Goal: Task Accomplishment & Management: Manage account settings

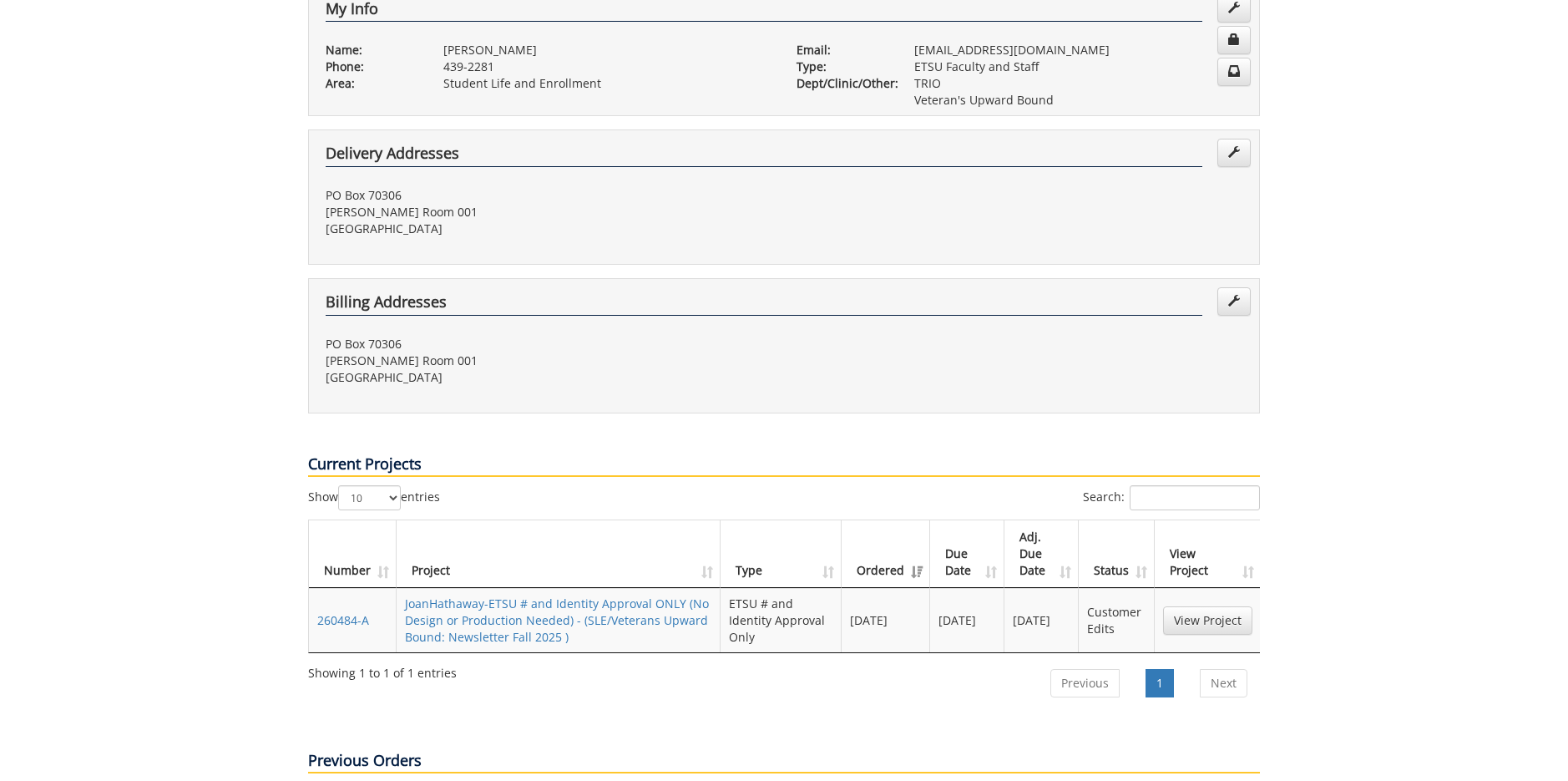
scroll to position [418, 0]
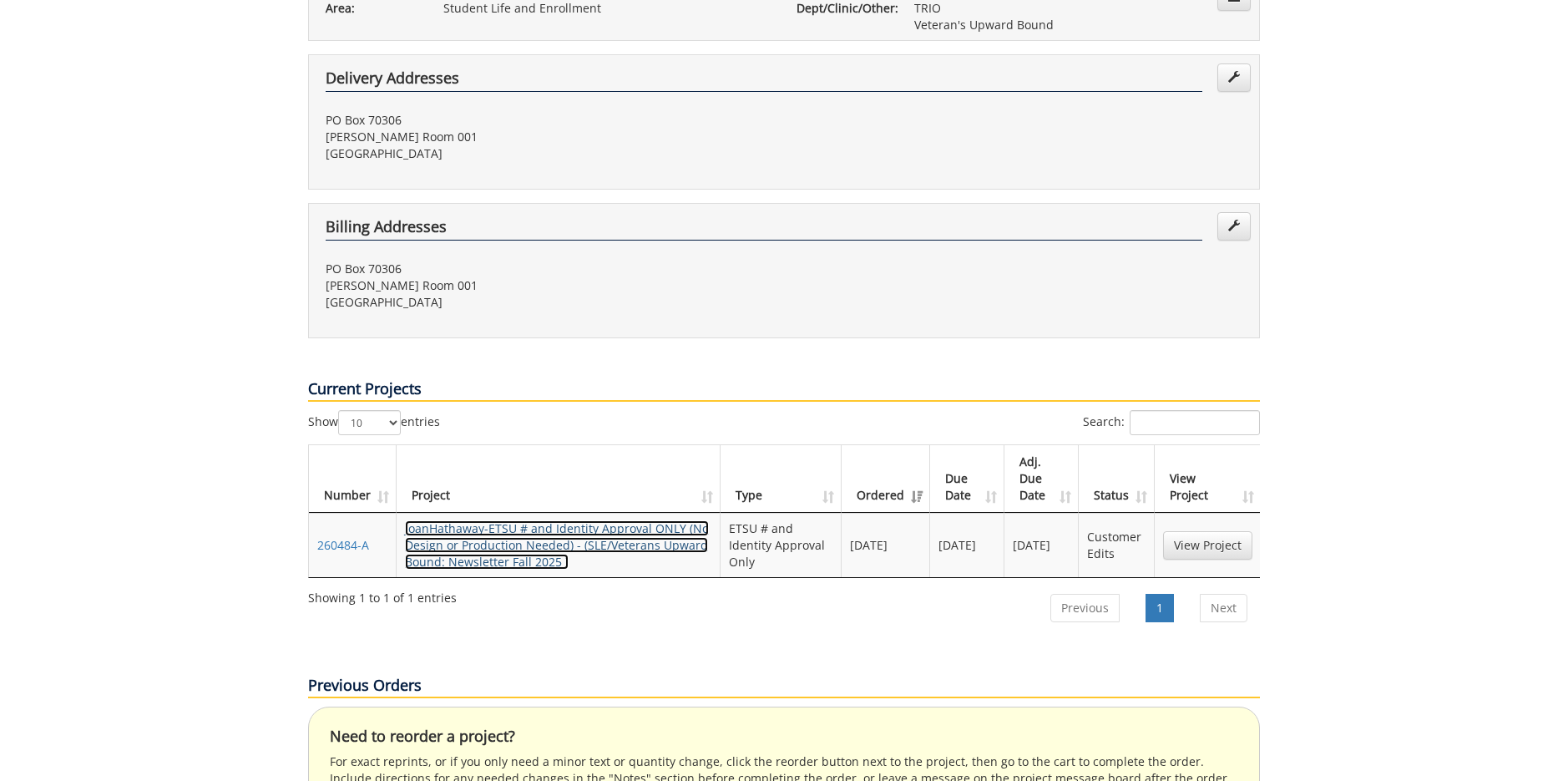
click at [560, 520] on link "JoanHathaway-ETSU # and Identity Approval ONLY (No Design or Production Needed)…" at bounding box center [557, 545] width 304 height 50
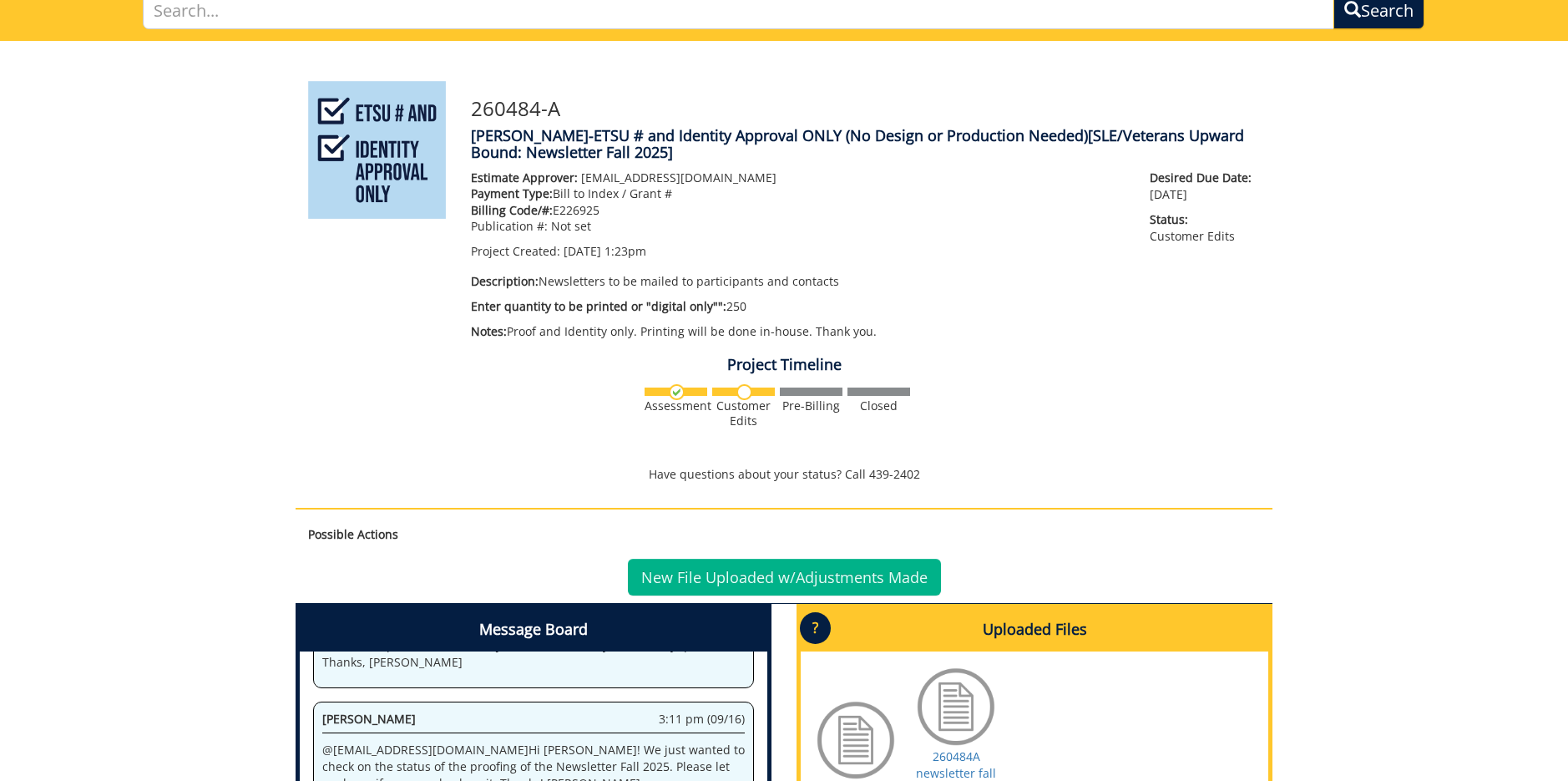
scroll to position [29, 0]
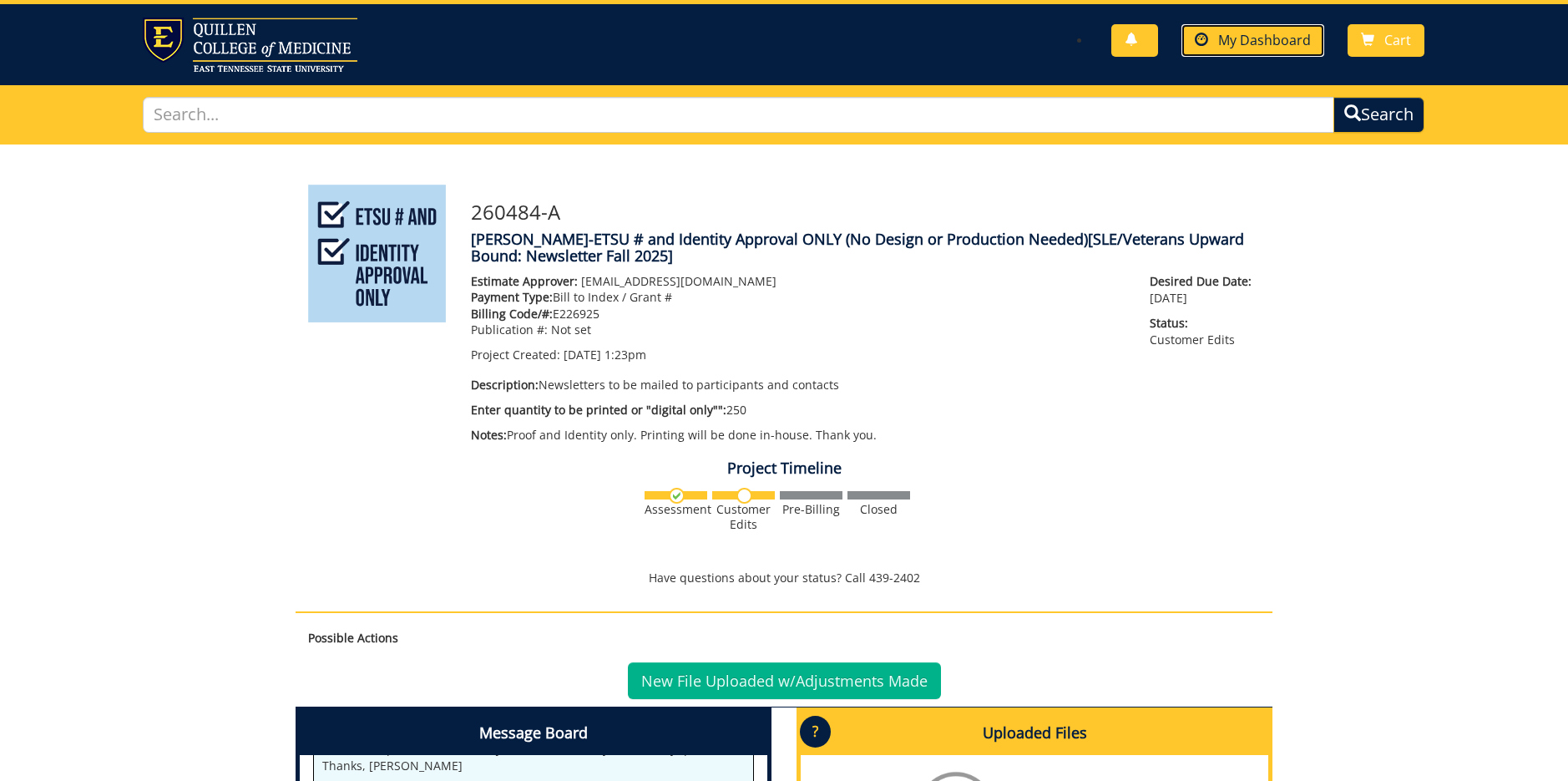
click at [1233, 37] on span "My Dashboard" at bounding box center [1264, 40] width 92 height 18
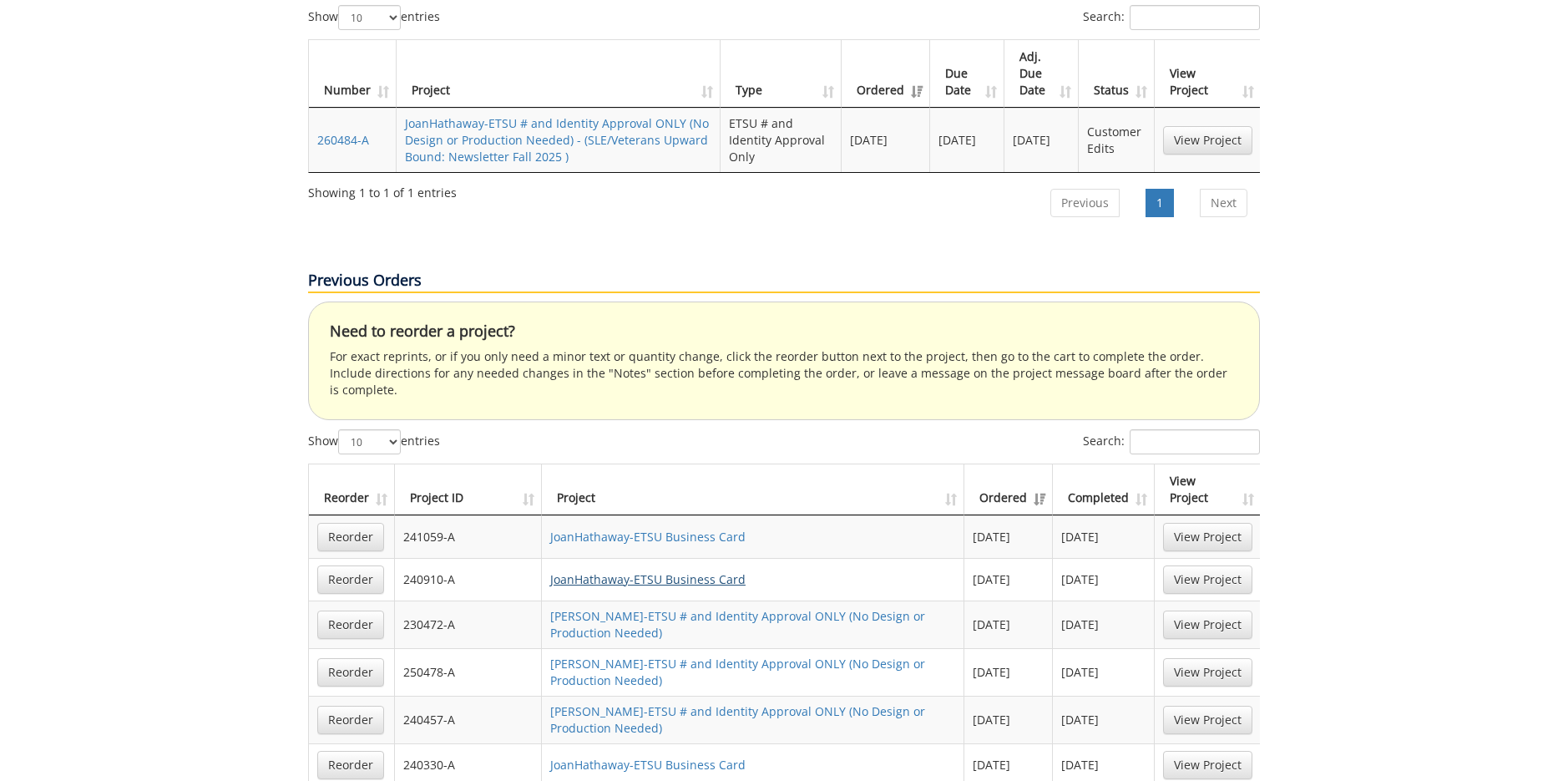
scroll to position [919, 0]
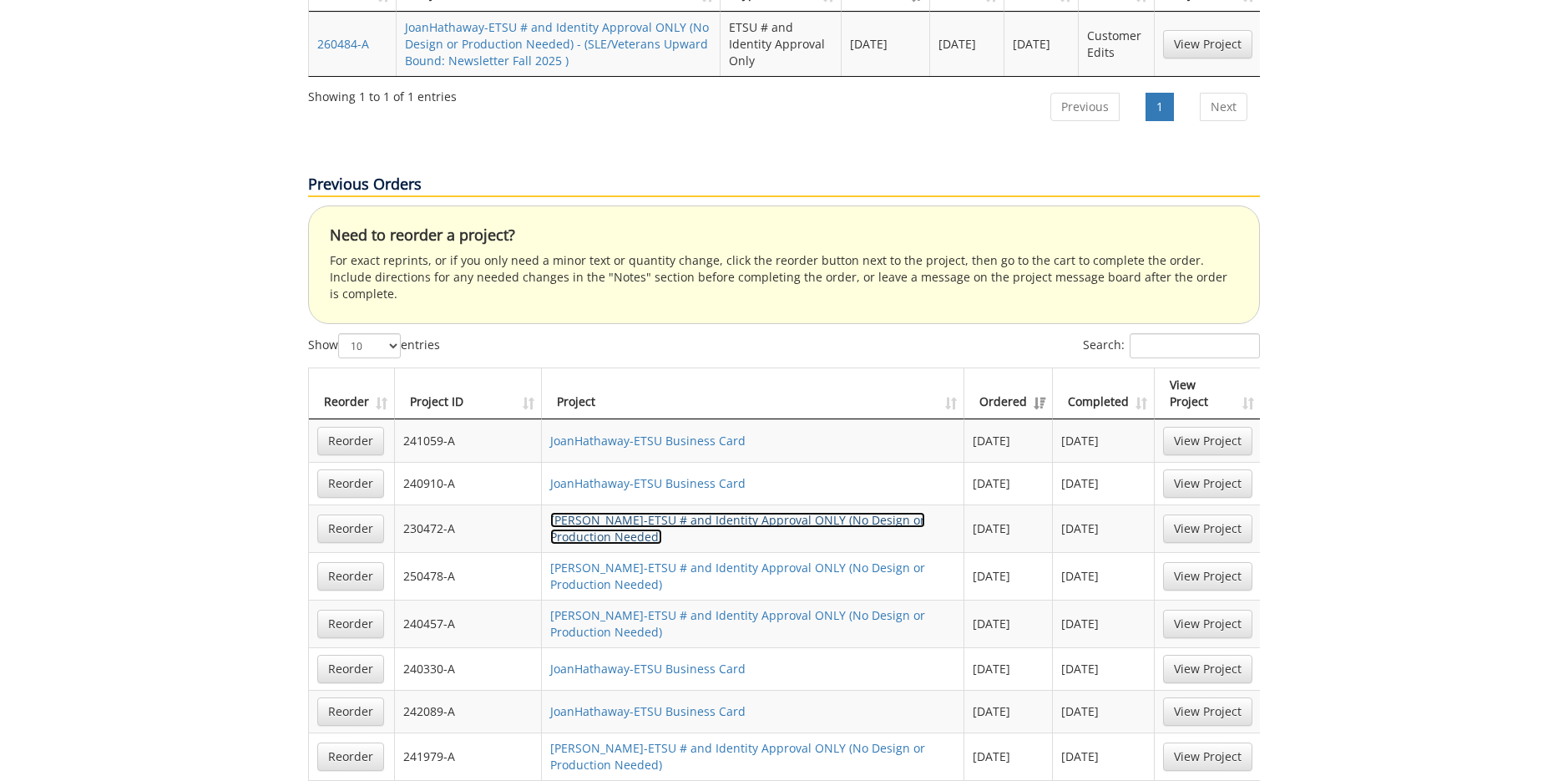
click at [718, 512] on link "[PERSON_NAME]-ETSU # and Identity Approval ONLY (No Design or Production Needed)" at bounding box center [738, 528] width 375 height 33
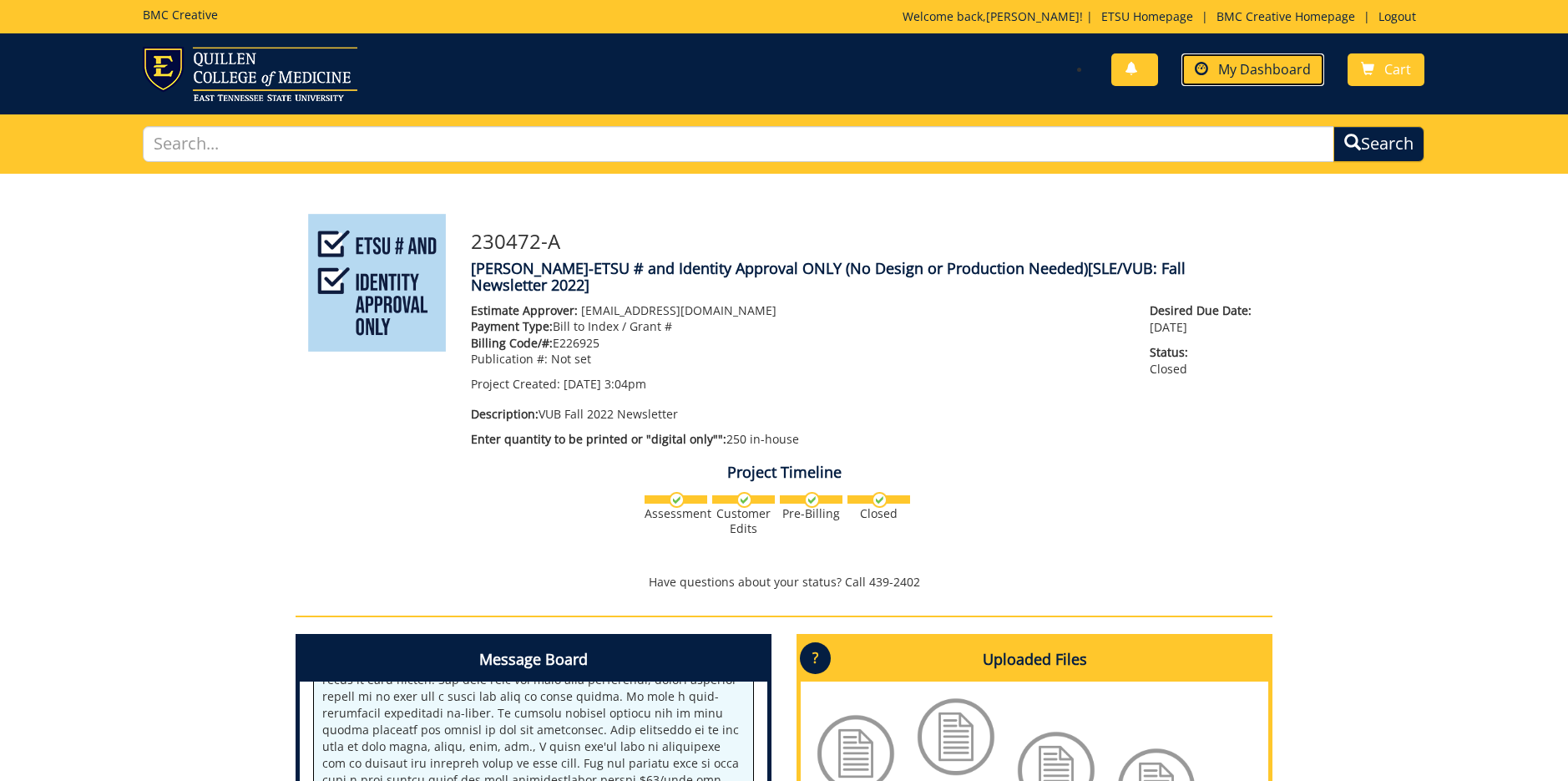
click at [1242, 71] on span "My Dashboard" at bounding box center [1264, 70] width 92 height 18
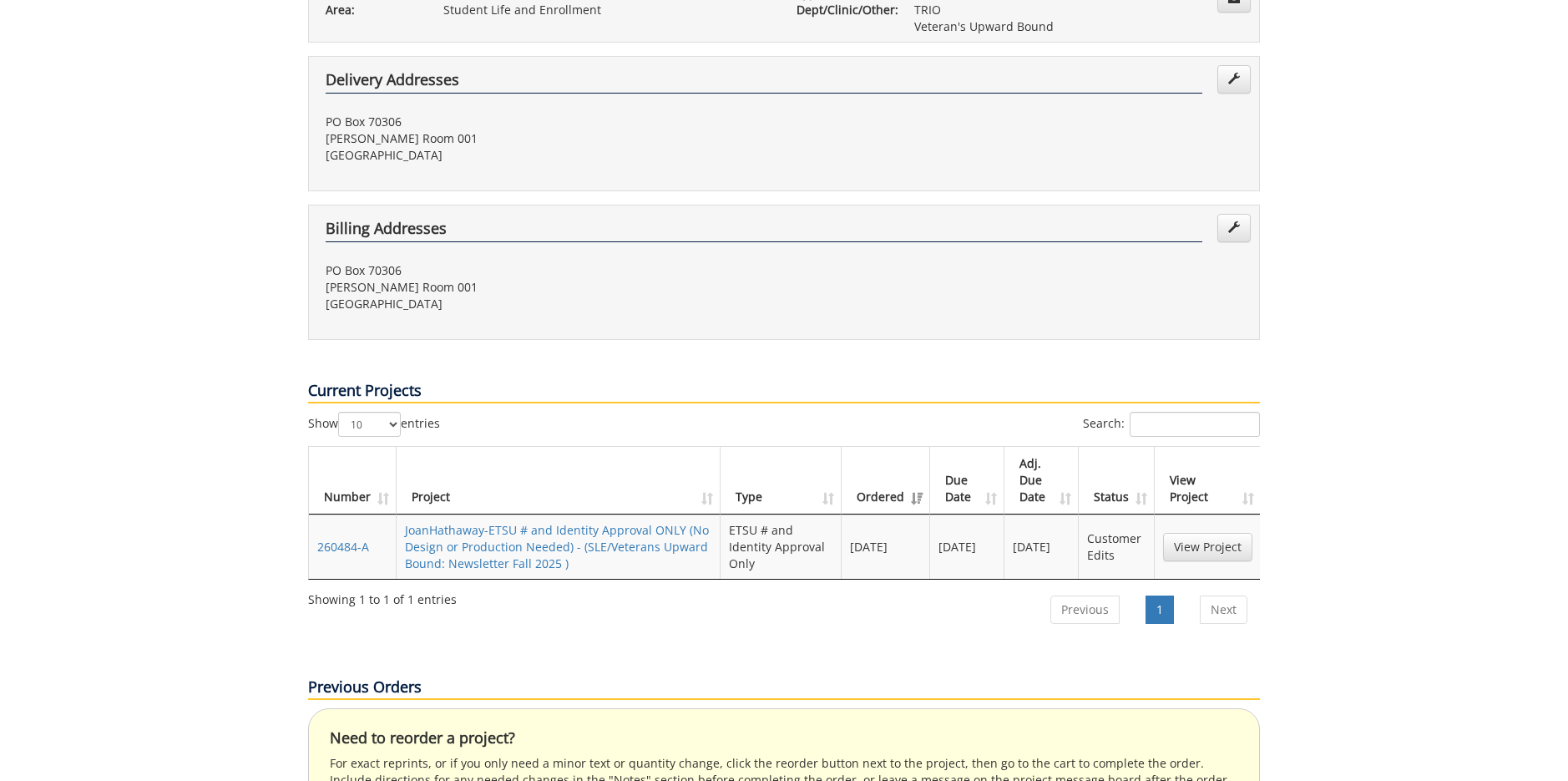
scroll to position [418, 0]
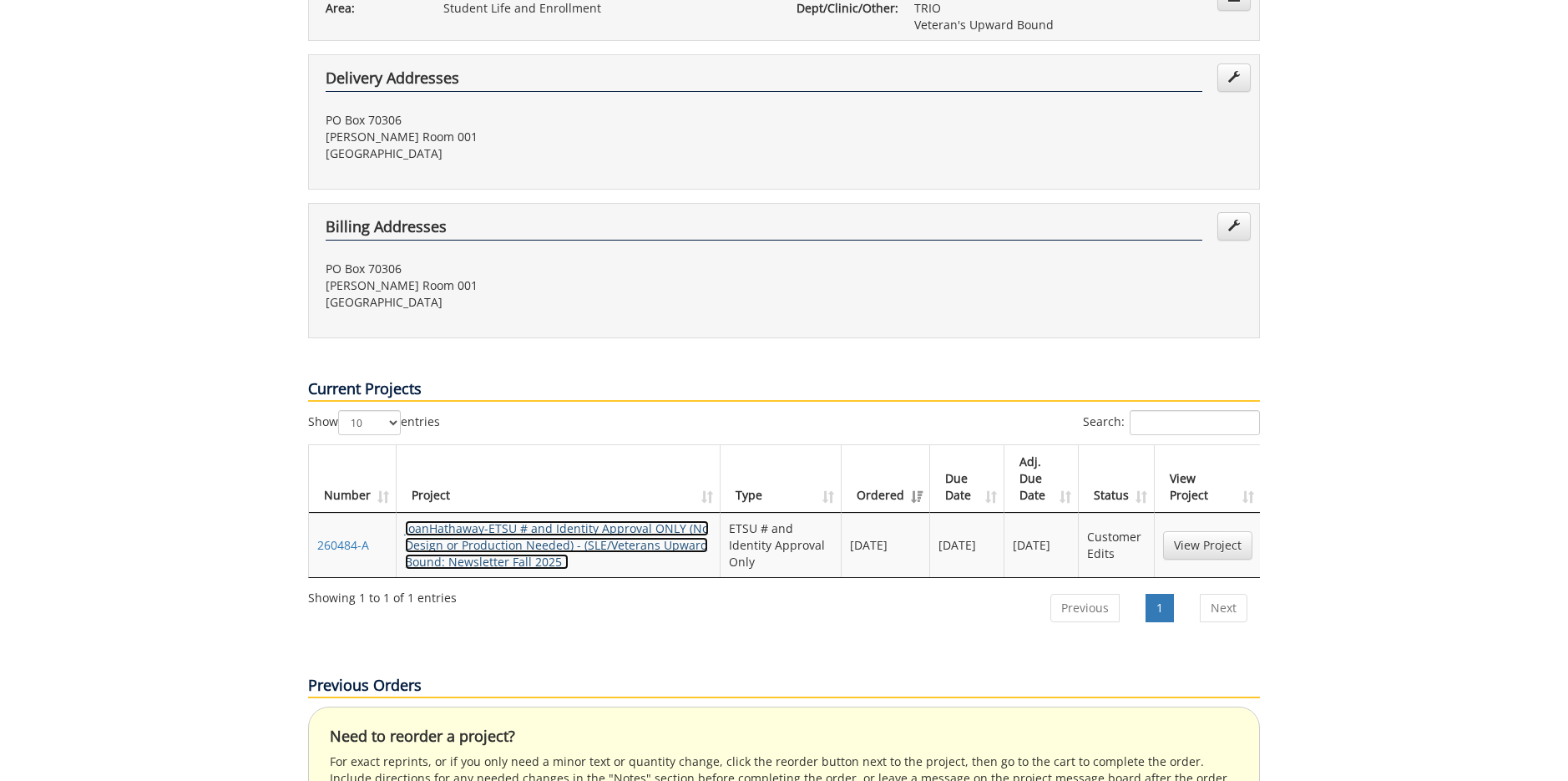
click at [599, 520] on link "JoanHathaway-ETSU # and Identity Approval ONLY (No Design or Production Needed)…" at bounding box center [557, 545] width 304 height 50
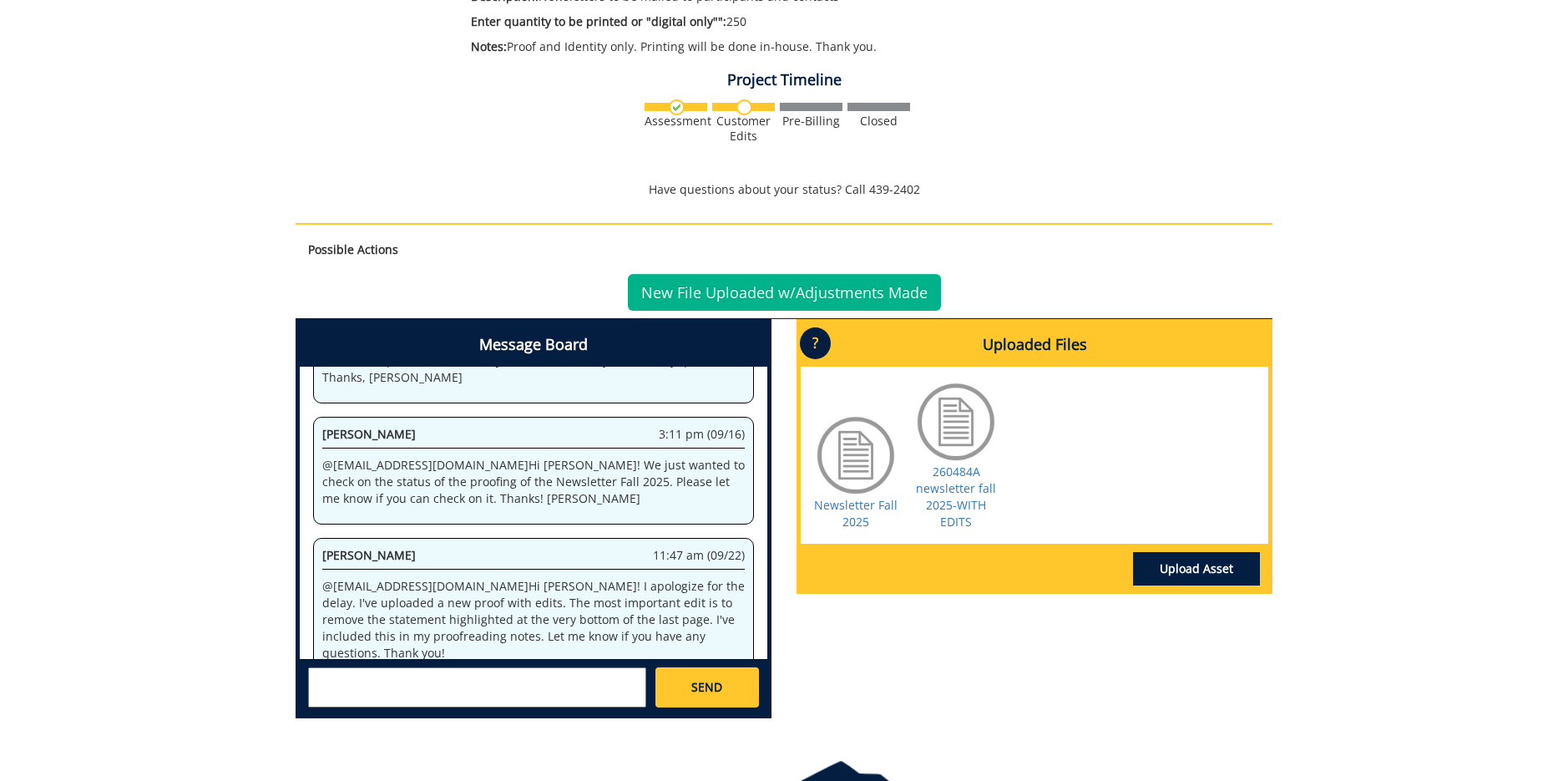
scroll to position [501, 0]
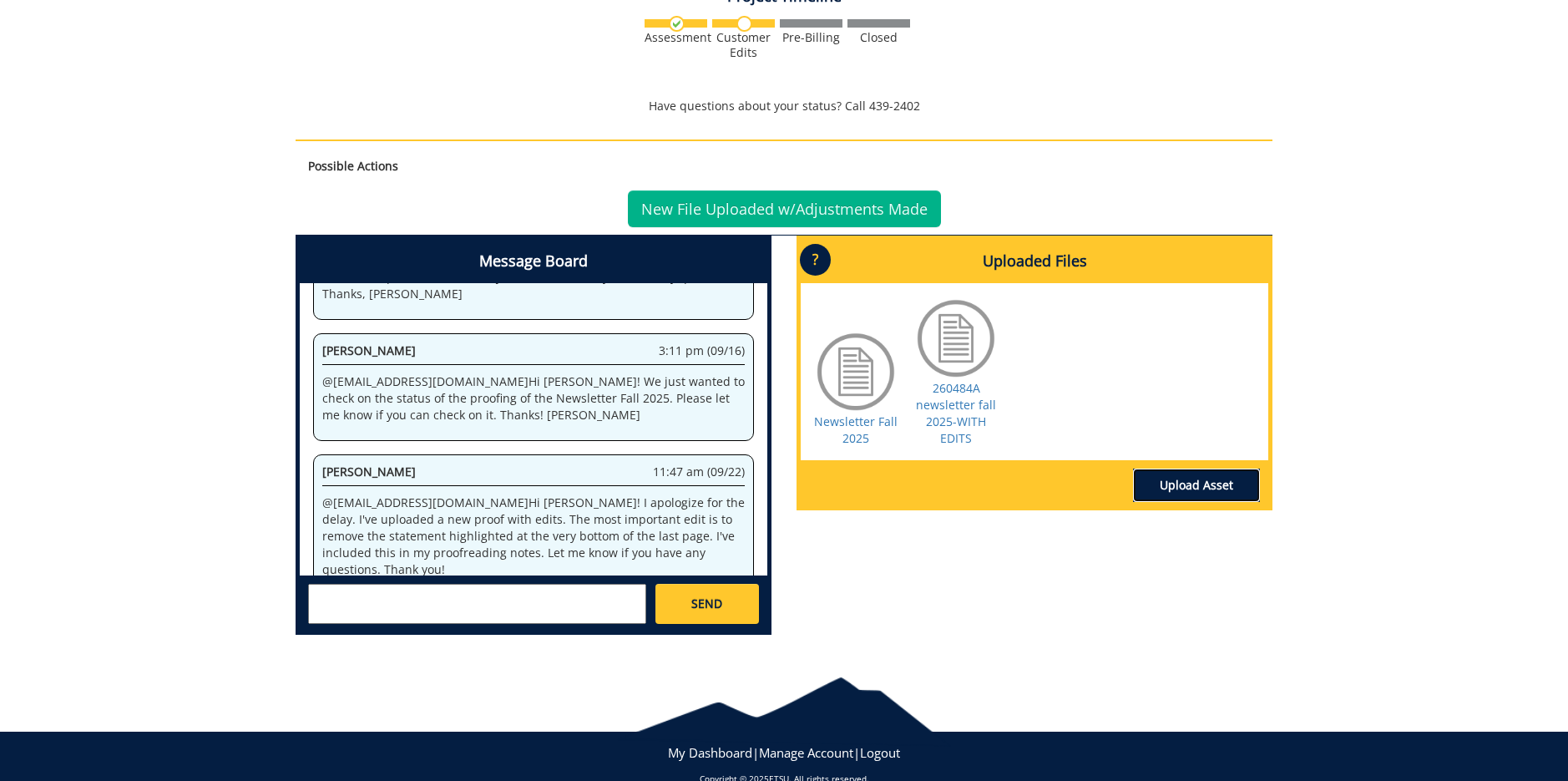
click at [1185, 486] on link "Upload Asset" at bounding box center [1196, 485] width 127 height 34
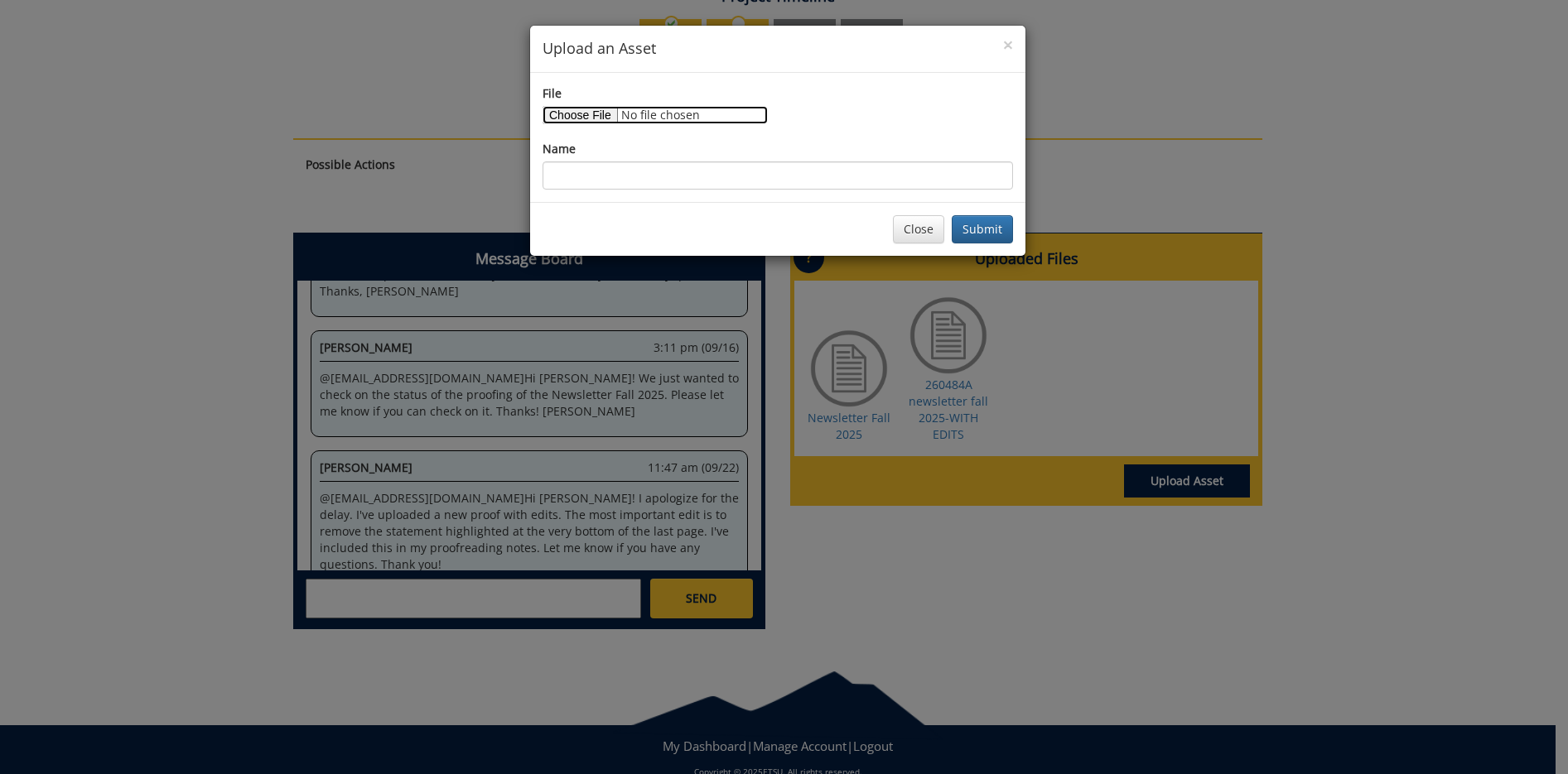
click at [584, 111] on input "File" at bounding box center [655, 115] width 225 height 18
type input "C:\fakepath\Newsletter Fall 2025 final file.pdf"
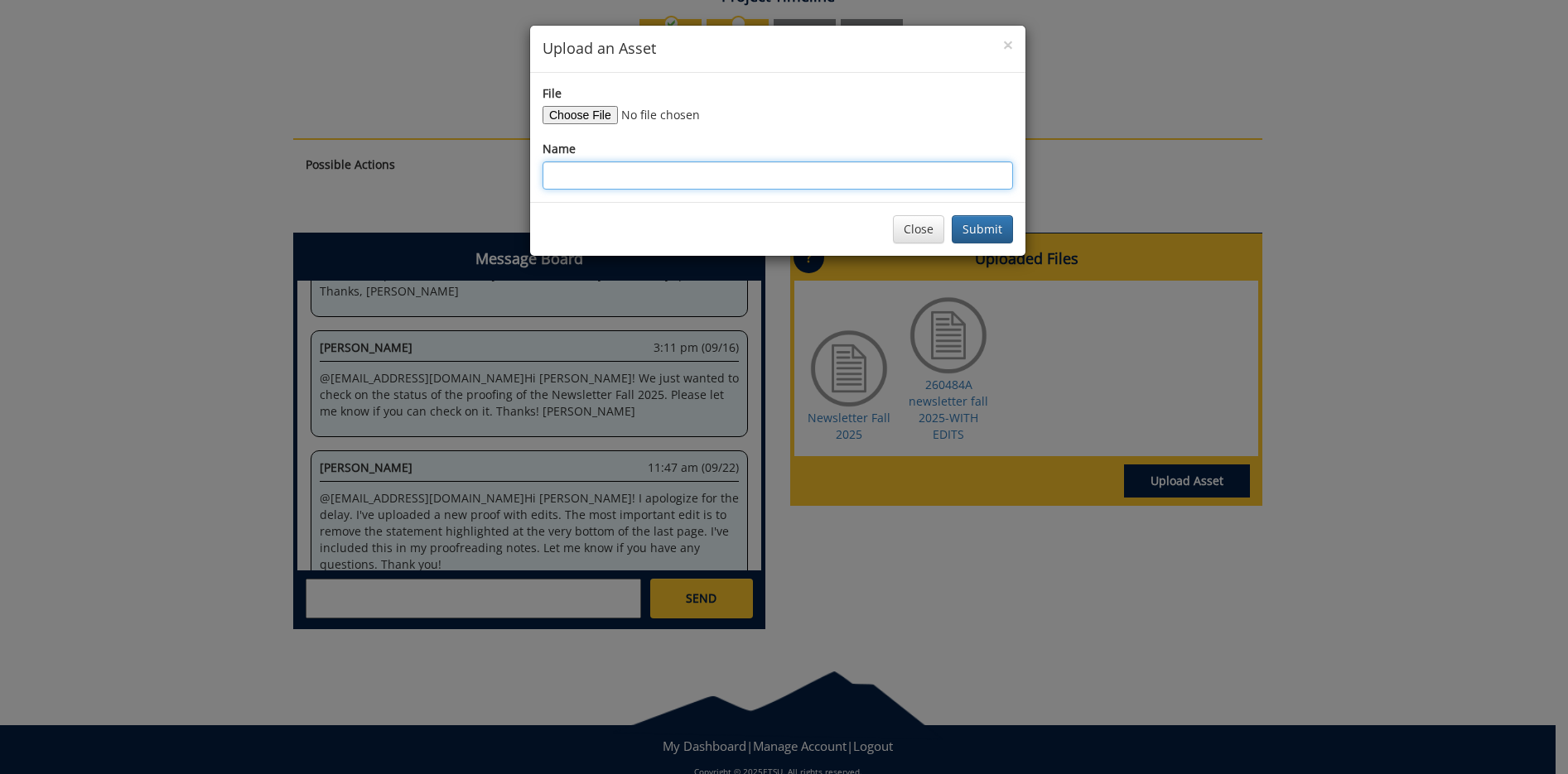
click at [568, 180] on input "Name" at bounding box center [778, 176] width 470 height 28
click at [614, 174] on input "Newsletter Spring 2025" at bounding box center [778, 176] width 470 height 28
type input "Newsletter Fall 2025 final file"
click at [1002, 227] on button "Submit" at bounding box center [982, 229] width 62 height 28
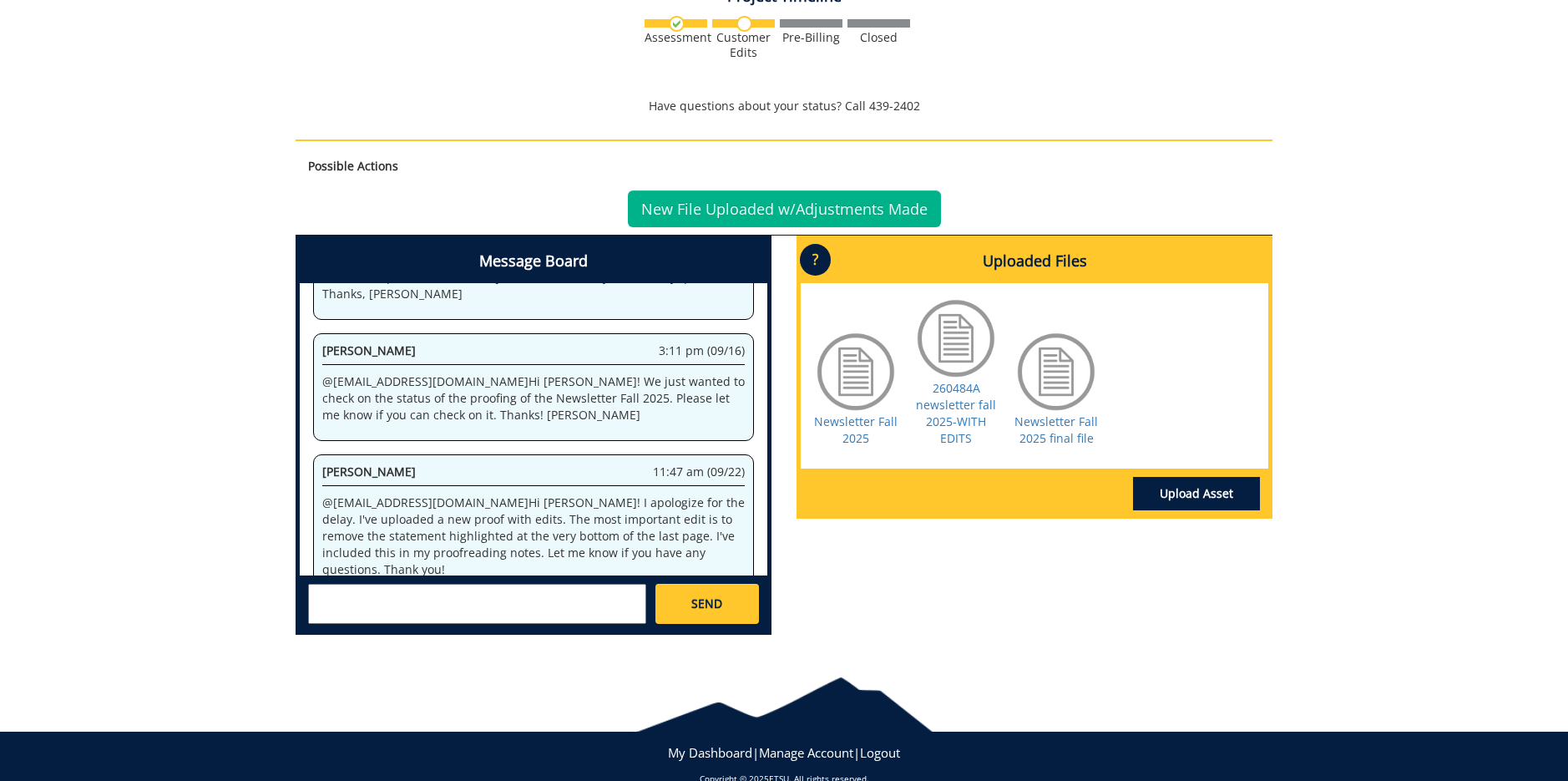
click at [316, 609] on textarea at bounding box center [477, 604] width 338 height 40
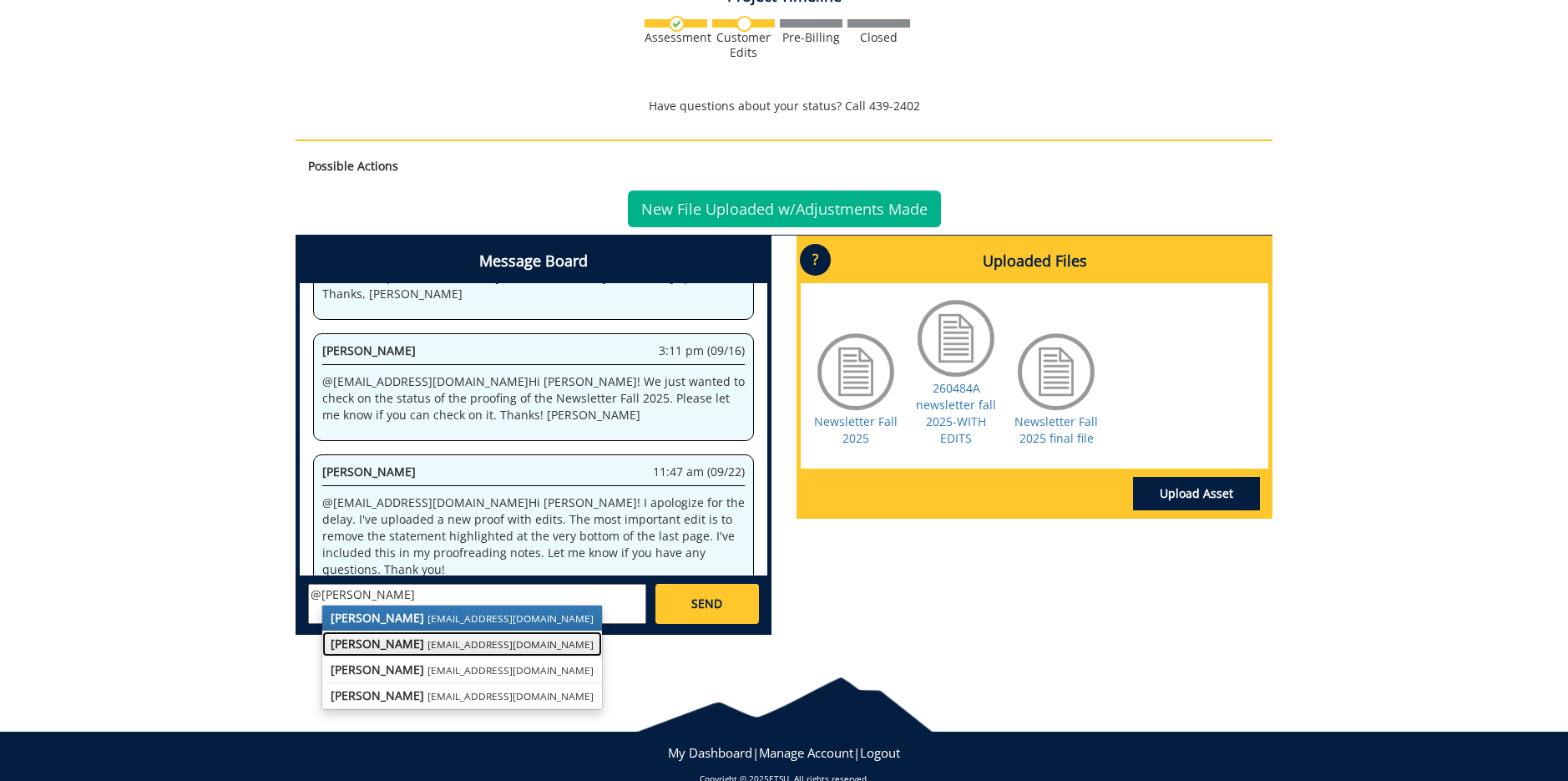
click at [401, 646] on strong "[PERSON_NAME]" at bounding box center [376, 643] width 93 height 16
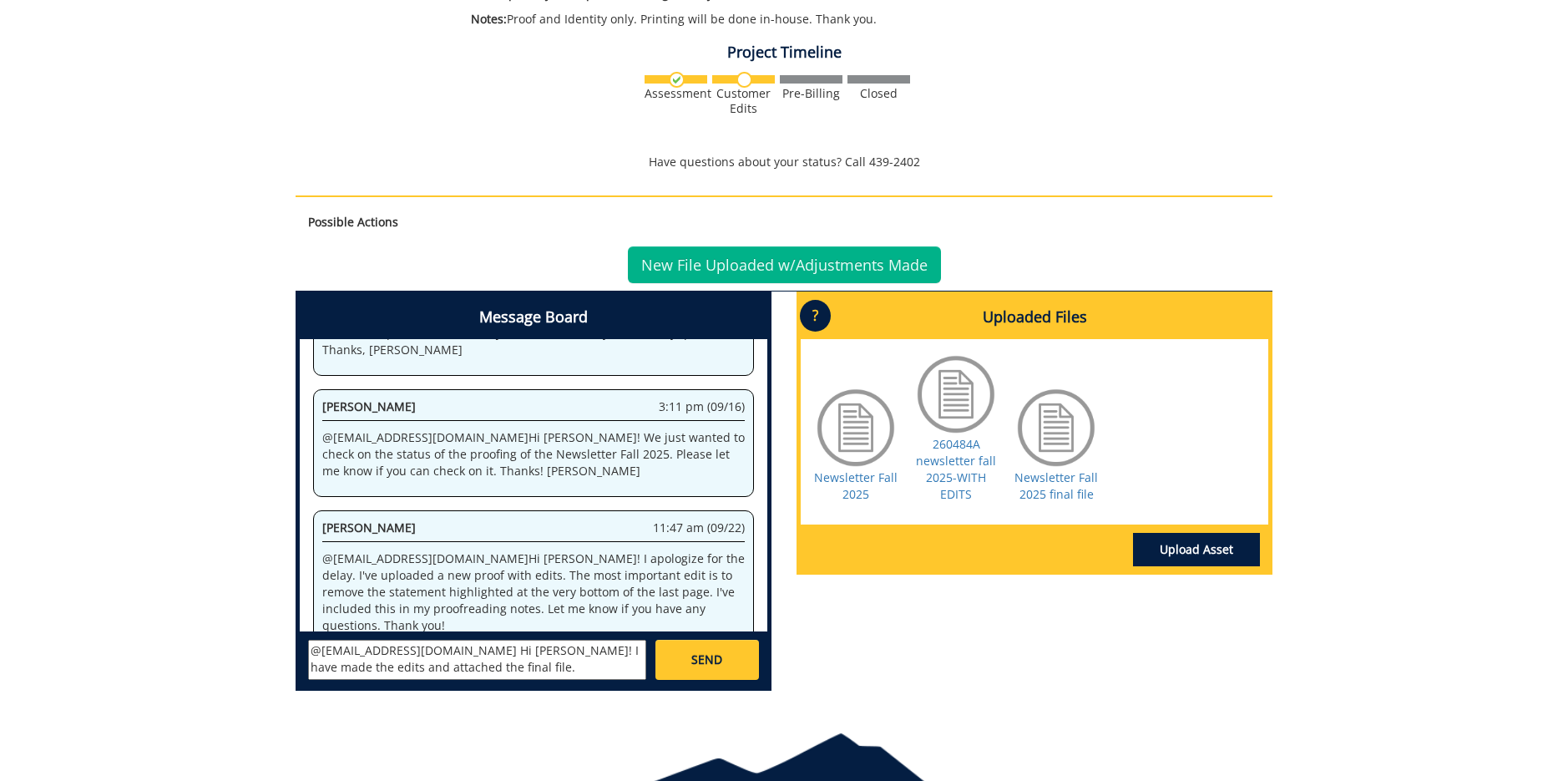
scroll to position [418, 0]
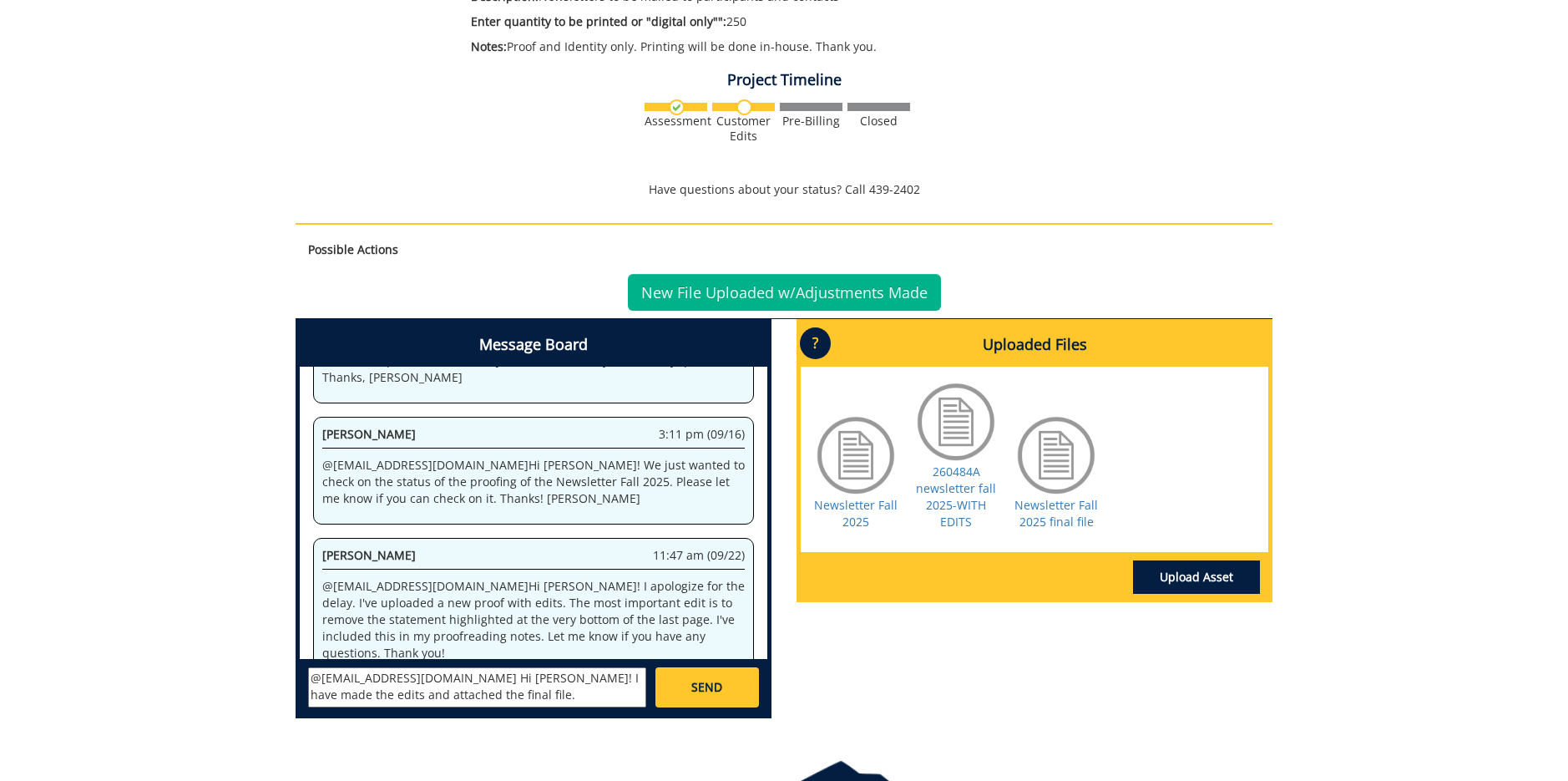
click at [490, 678] on textarea "@[EMAIL_ADDRESS][DOMAIN_NAME] Hi [PERSON_NAME]! I have made the edits and attac…" at bounding box center [477, 688] width 338 height 40
click at [356, 697] on textarea "@[EMAIL_ADDRESS][DOMAIN_NAME] Hi [PERSON_NAME]! I removed the statement highlig…" at bounding box center [477, 688] width 338 height 40
click at [497, 694] on textarea "@[EMAIL_ADDRESS][DOMAIN_NAME] Hi [PERSON_NAME]! I removed the statement highlig…" at bounding box center [477, 688] width 338 height 40
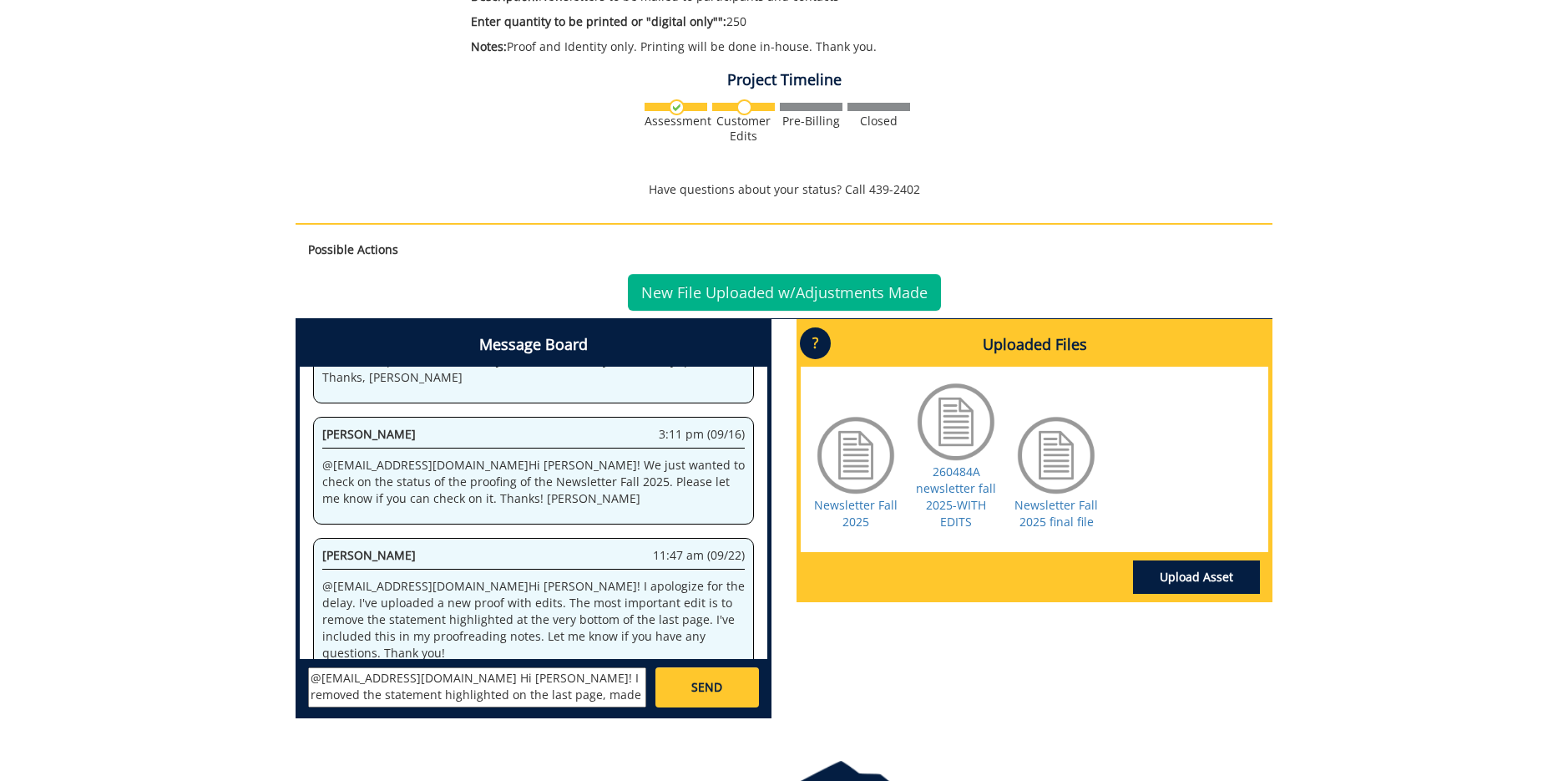
scroll to position [15, 0]
click at [443, 699] on textarea "@[EMAIL_ADDRESS][DOMAIN_NAME] Hi [PERSON_NAME]! I removed the statement highlig…" at bounding box center [477, 688] width 338 height 40
type textarea "@[EMAIL_ADDRESS][DOMAIN_NAME] Hi [PERSON_NAME]! I removed the statement highlig…"
click at [709, 679] on span "SEND" at bounding box center [707, 688] width 31 height 17
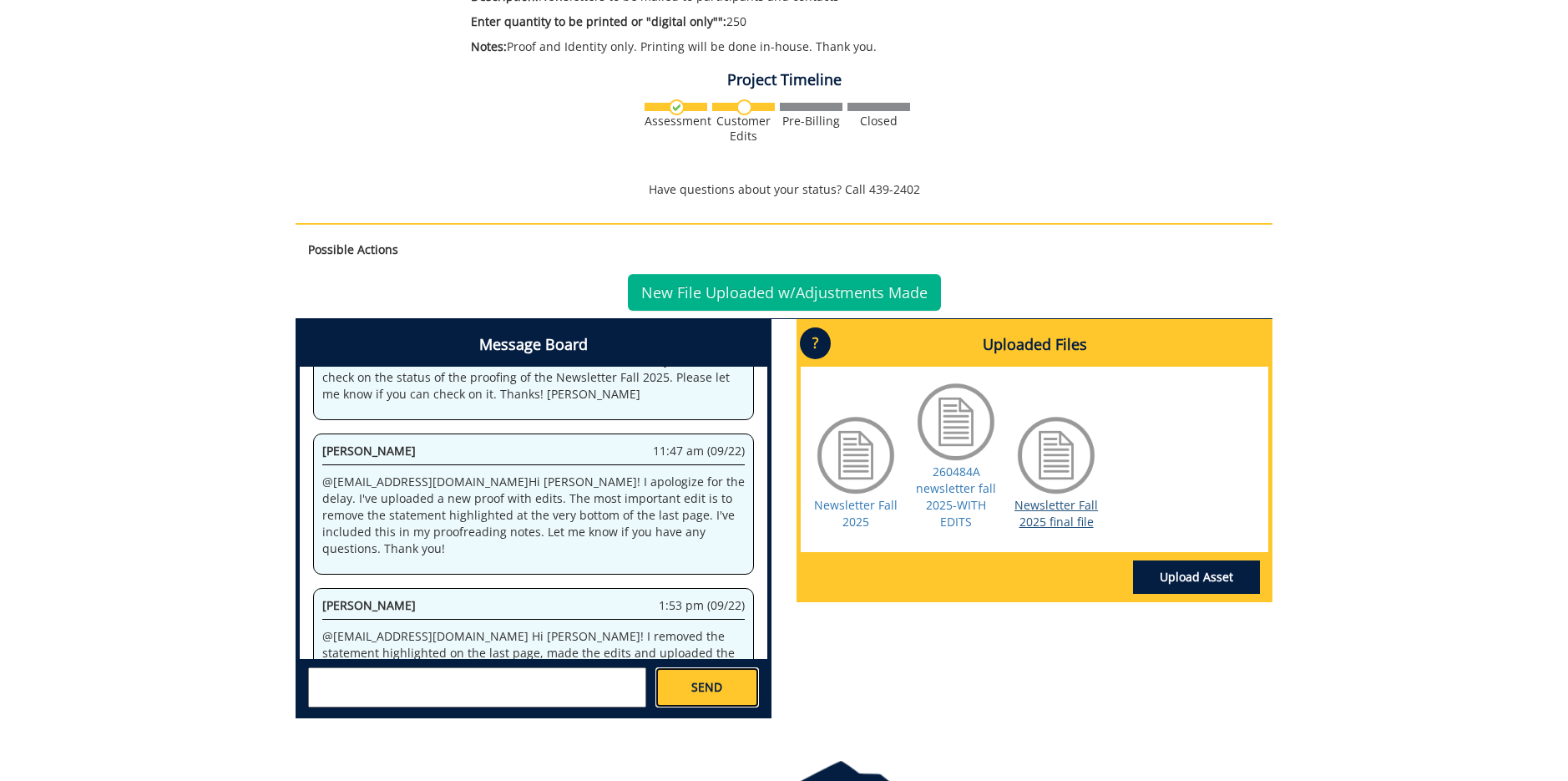
scroll to position [1638, 0]
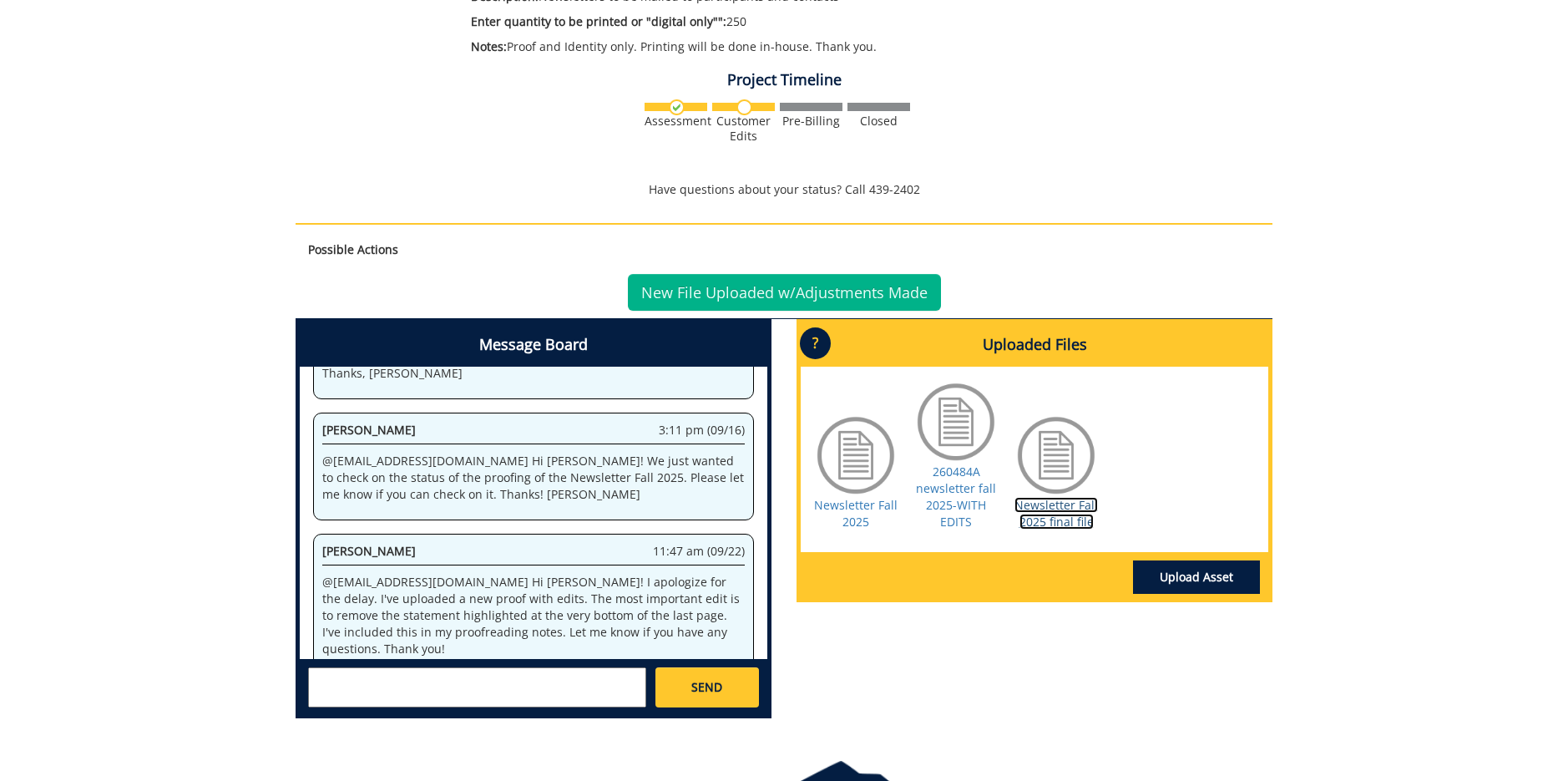
click at [1053, 511] on link "Newsletter Fall 2025 final file" at bounding box center [1055, 513] width 83 height 33
click at [965, 490] on link "260484A newsletter fall 2025-WITH EDITS" at bounding box center [955, 496] width 80 height 66
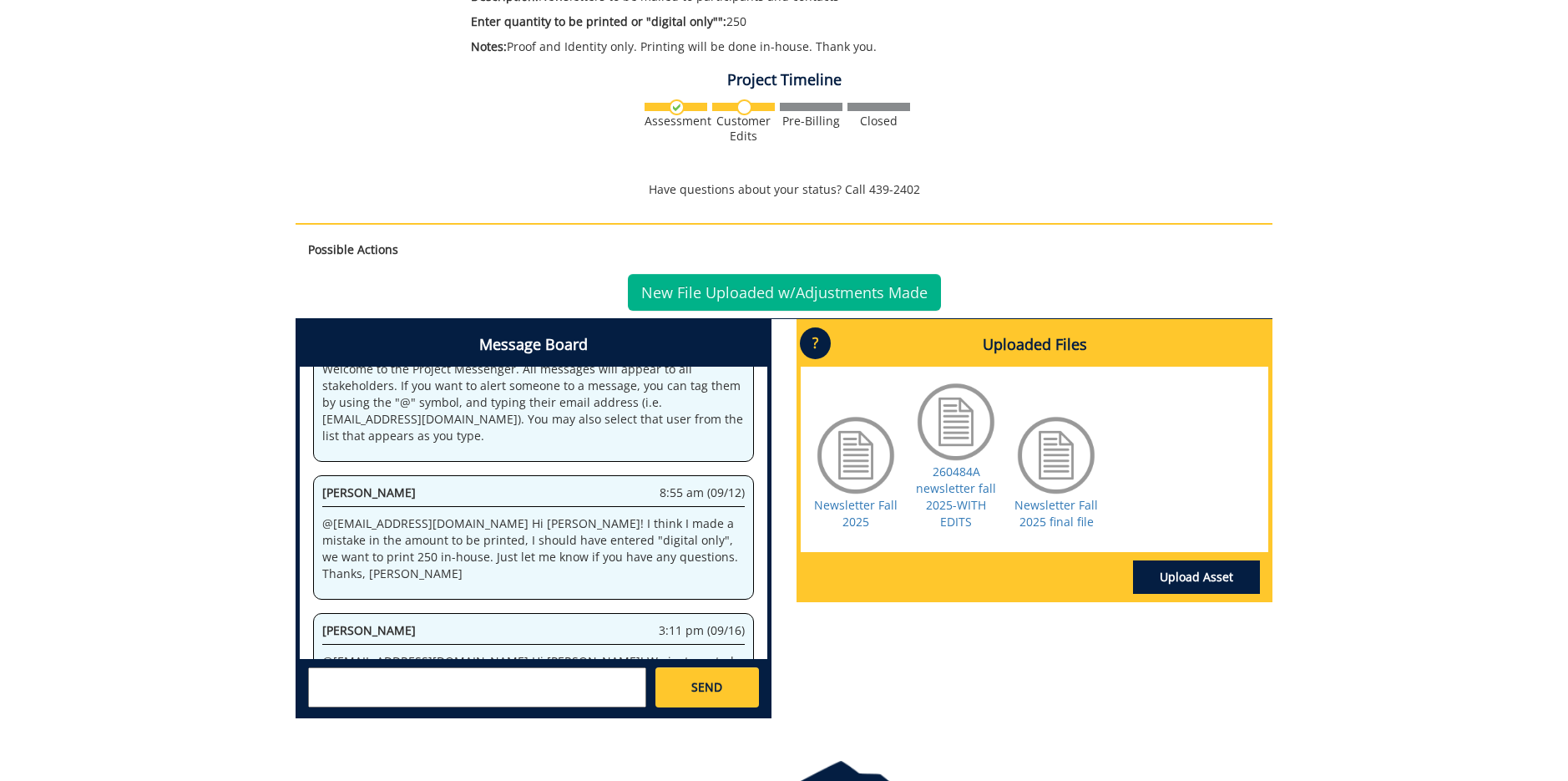
scroll to position [5471, 0]
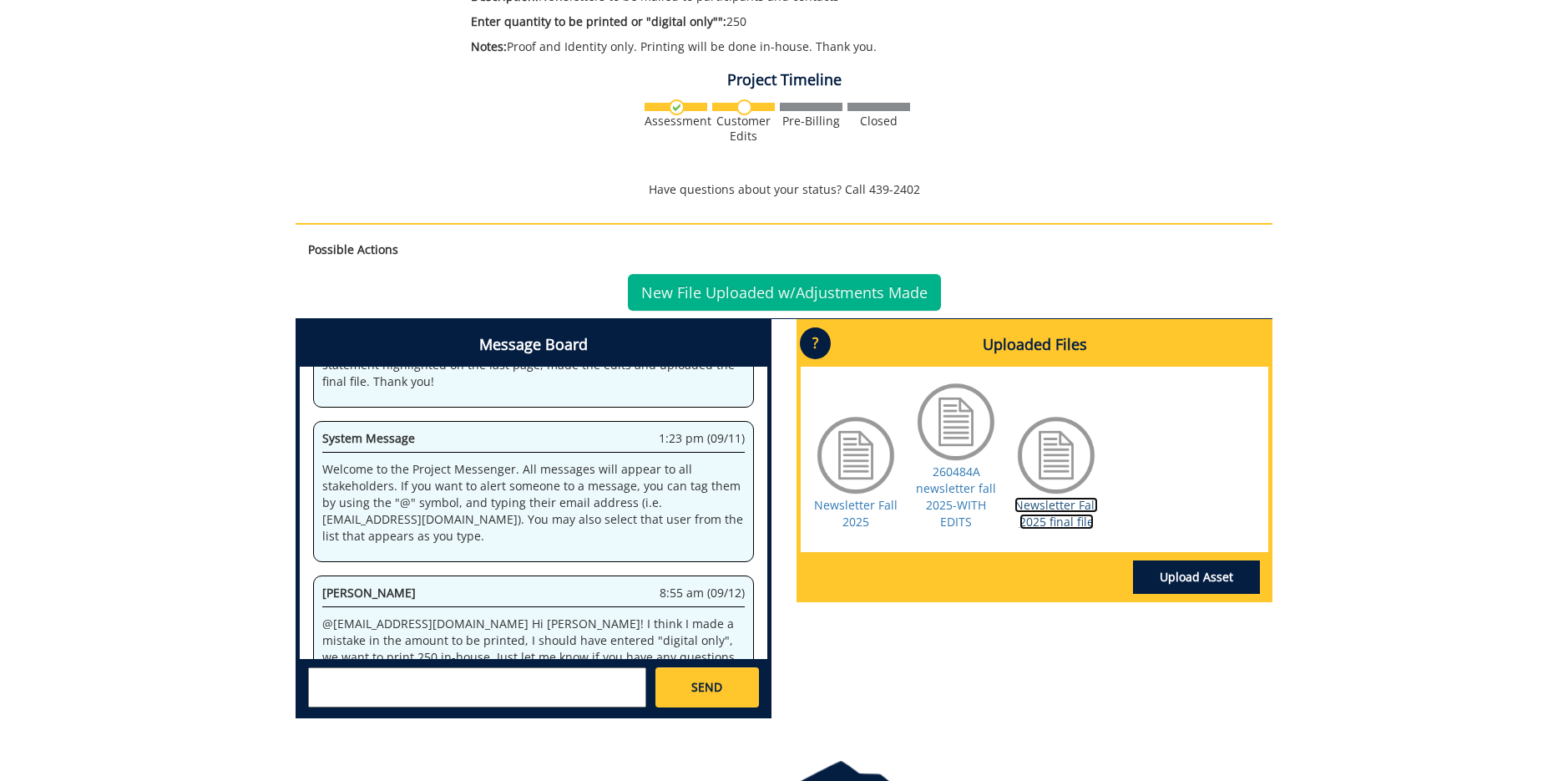
click at [1038, 514] on link "Newsletter Fall 2025 final file" at bounding box center [1055, 513] width 83 height 33
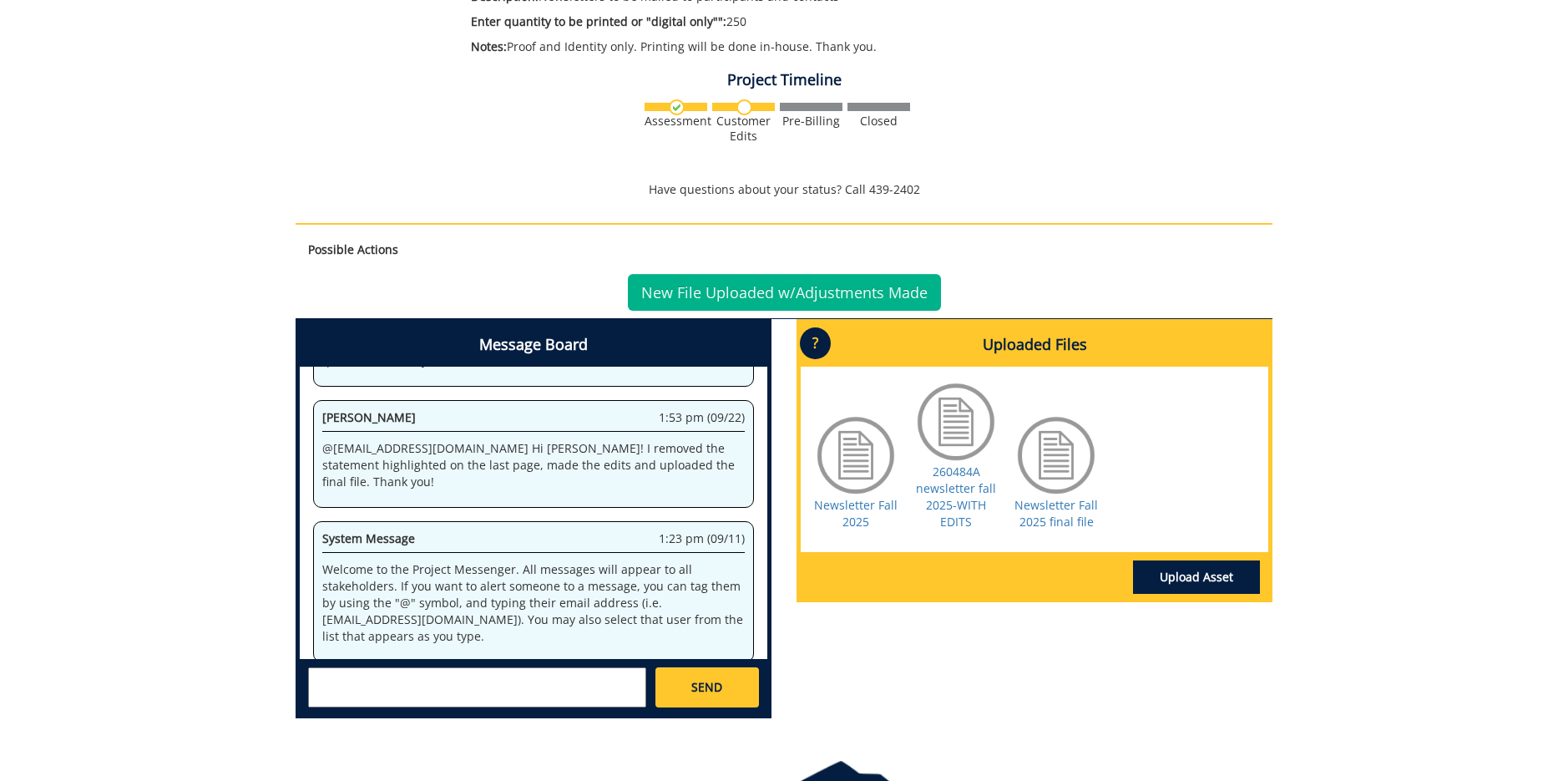
click at [947, 718] on div "Message Board System 1:23 pm (09/11) Welcome to the Project Messenger. All mess…" at bounding box center [784, 525] width 1002 height 413
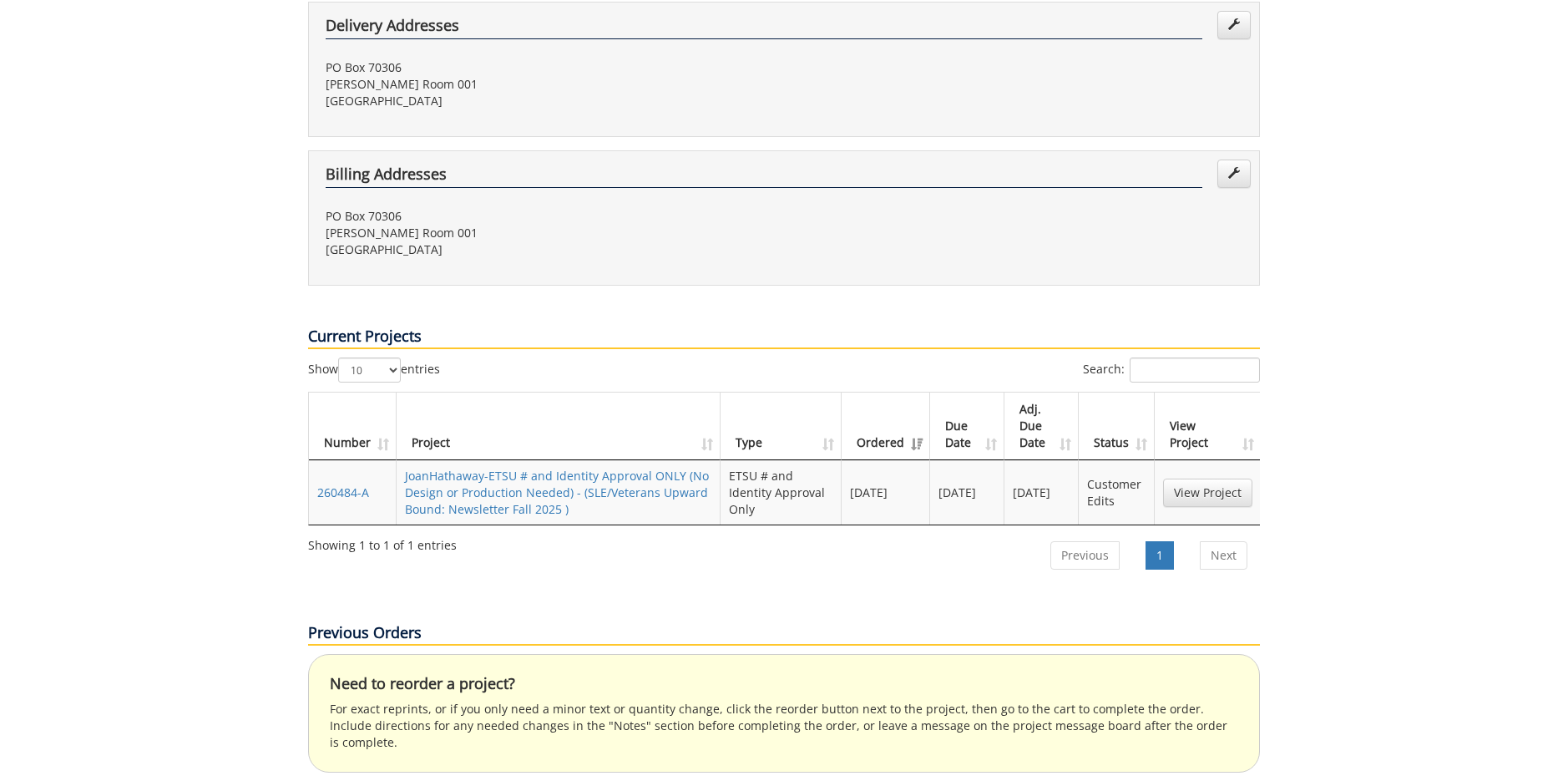
scroll to position [501, 0]
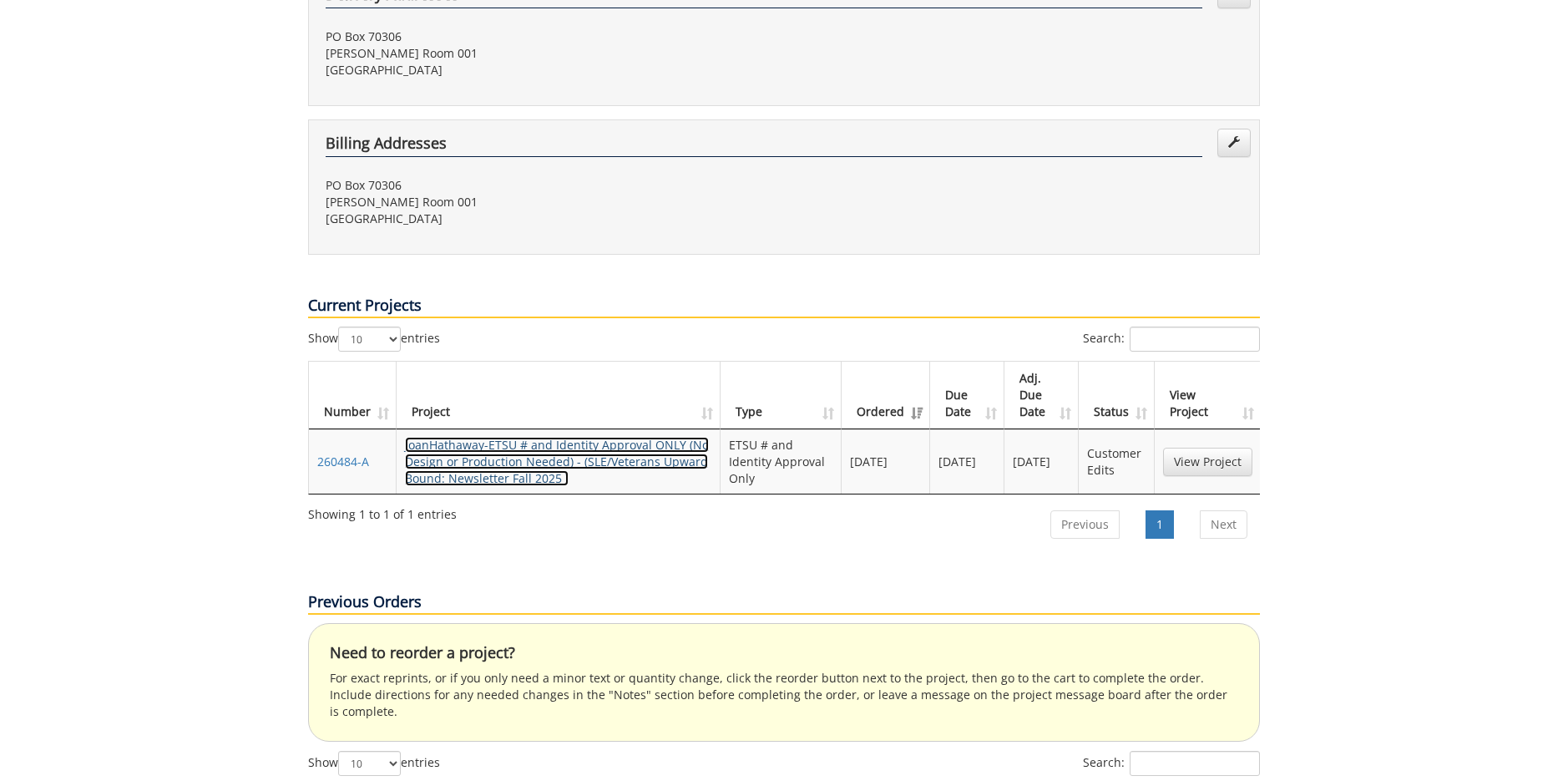
click at [591, 437] on link "JoanHathaway-ETSU # and Identity Approval ONLY (No Design or Production Needed)…" at bounding box center [557, 462] width 304 height 50
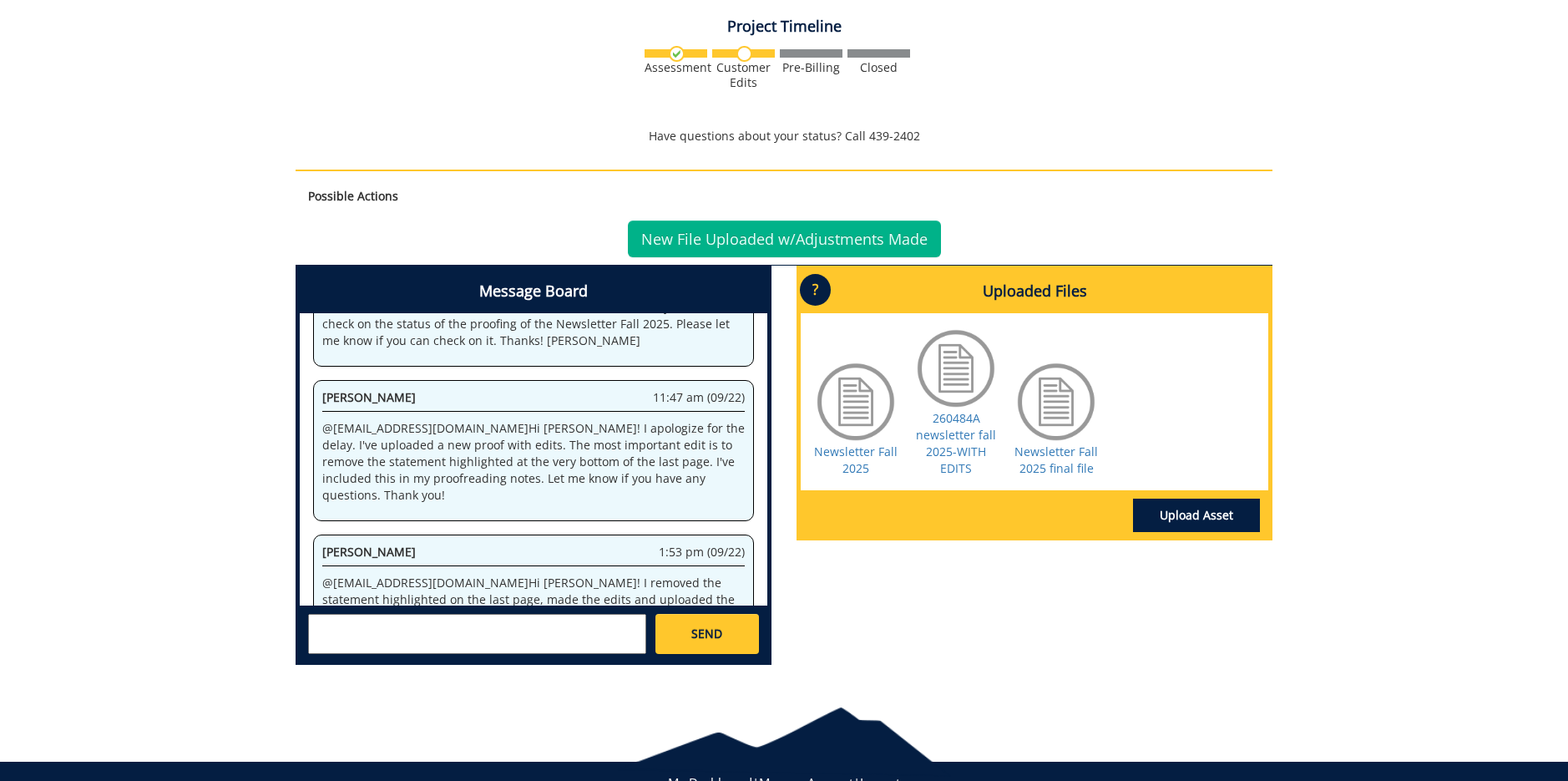
scroll to position [501, 0]
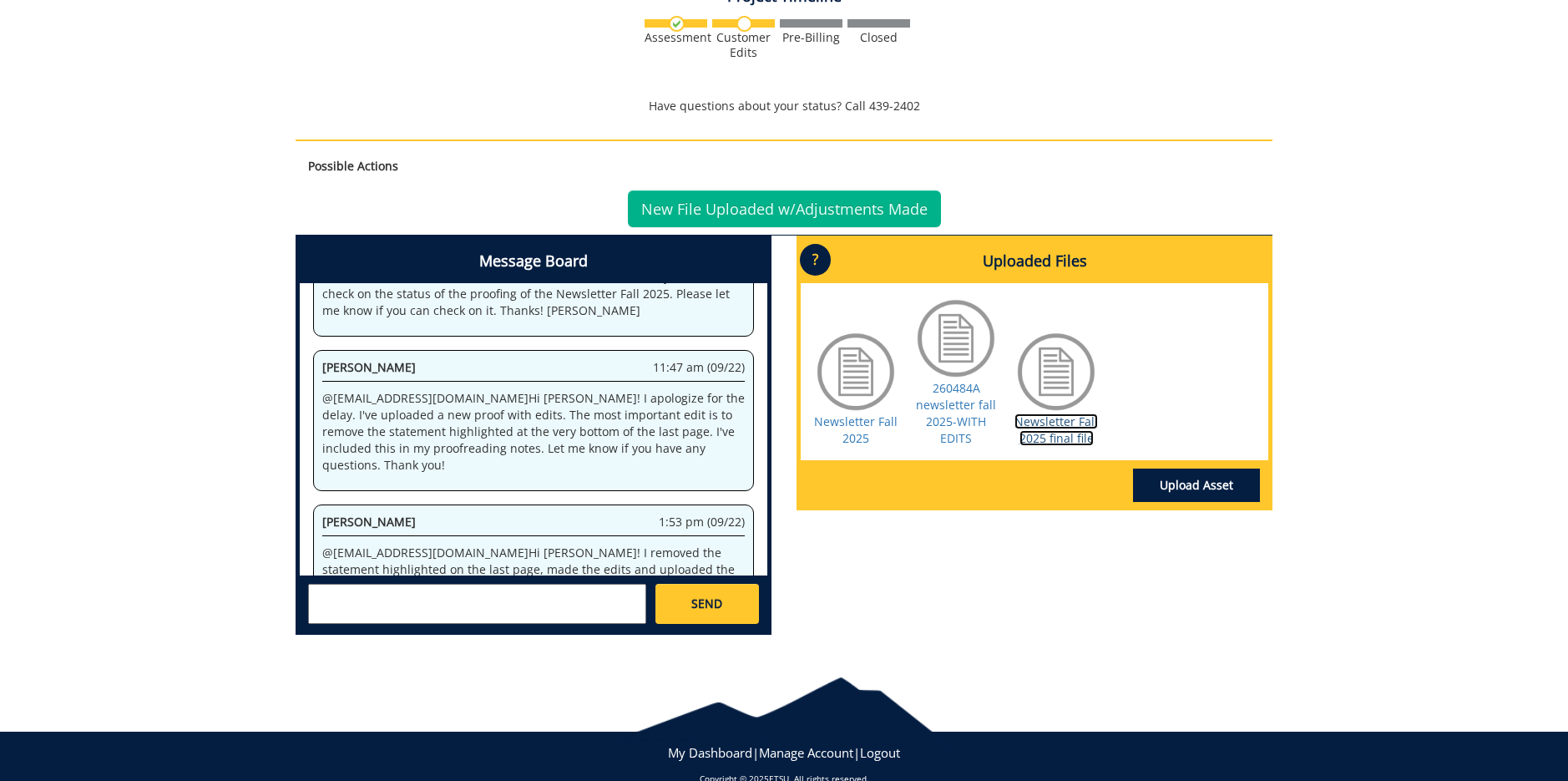
click at [1060, 427] on link "Newsletter Fall 2025 final file" at bounding box center [1055, 430] width 83 height 33
click at [815, 208] on link "New File Uploaded w/Adjustments Made" at bounding box center [784, 209] width 313 height 37
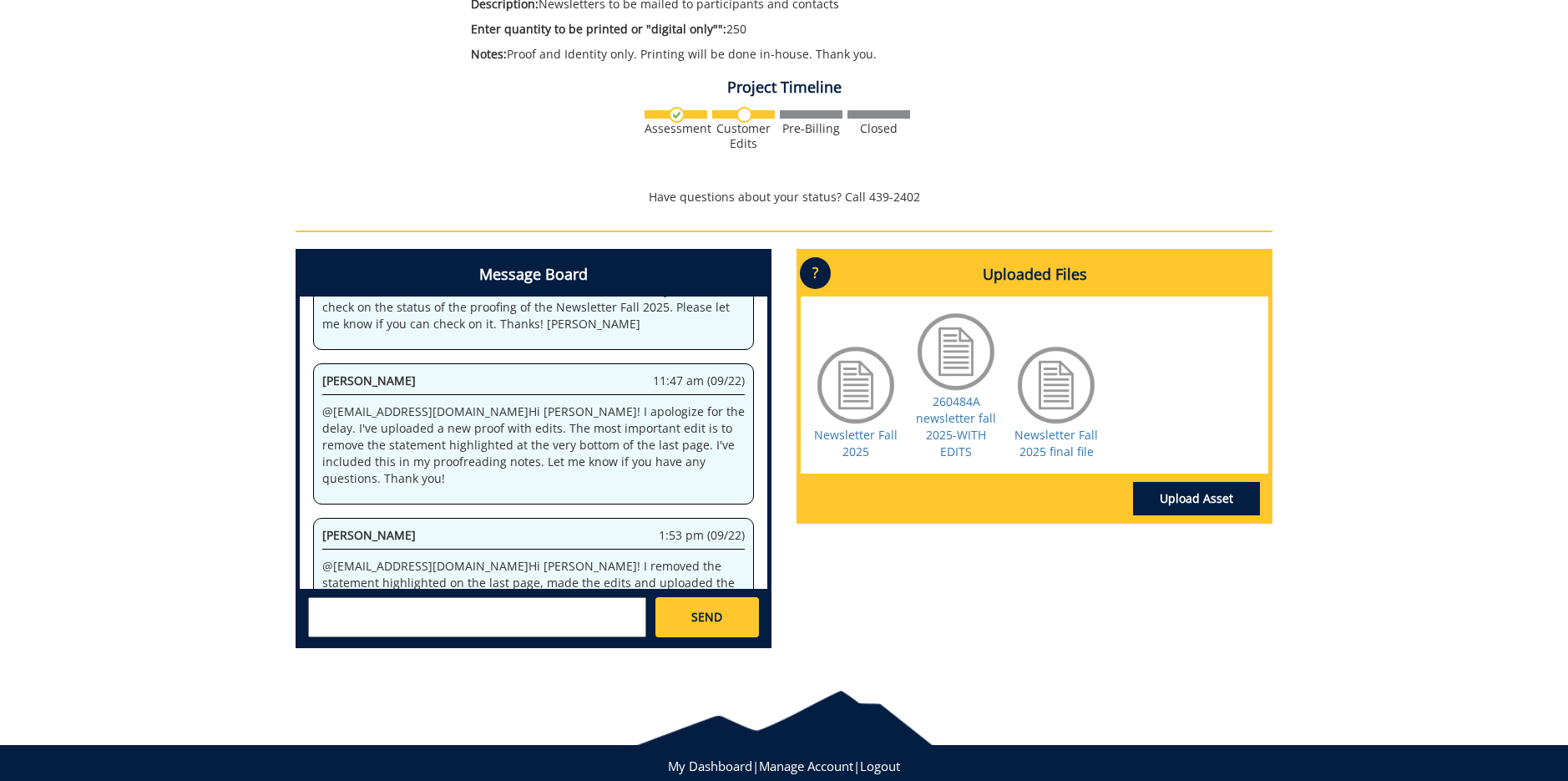
scroll to position [452, 0]
